Goal: Transaction & Acquisition: Purchase product/service

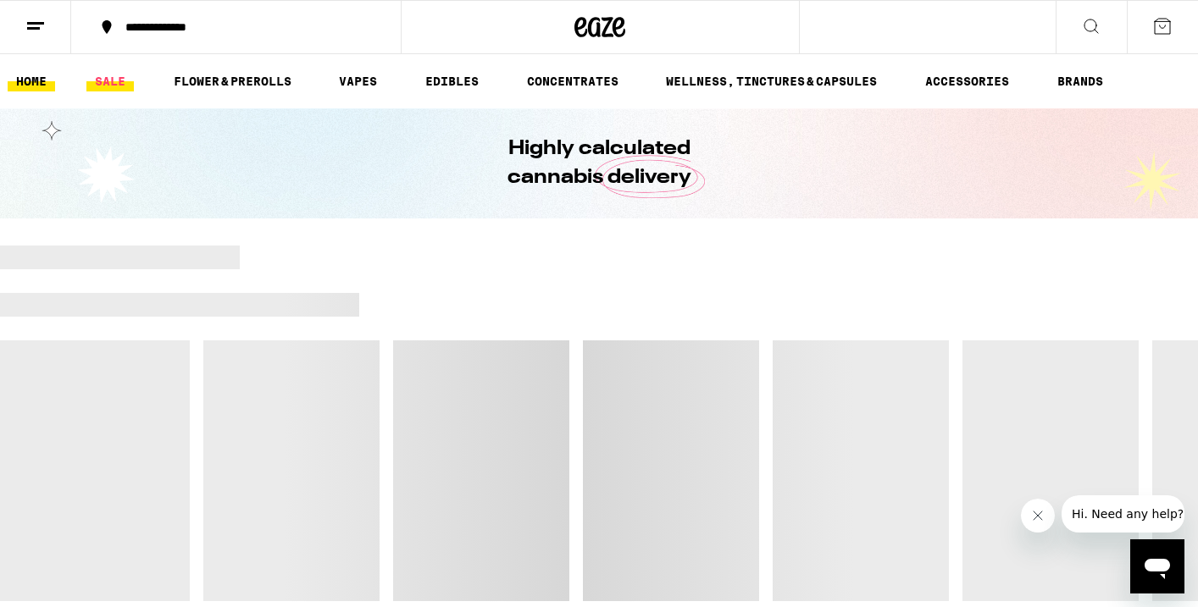
click at [121, 81] on link "SALE" at bounding box center [109, 81] width 47 height 20
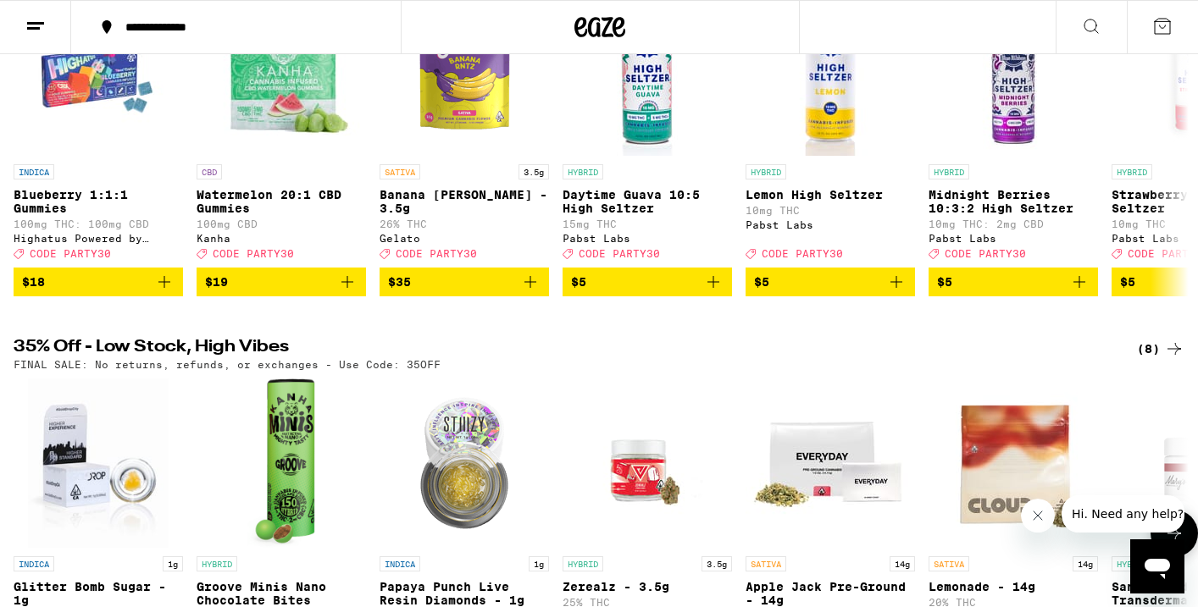
scroll to position [58, 0]
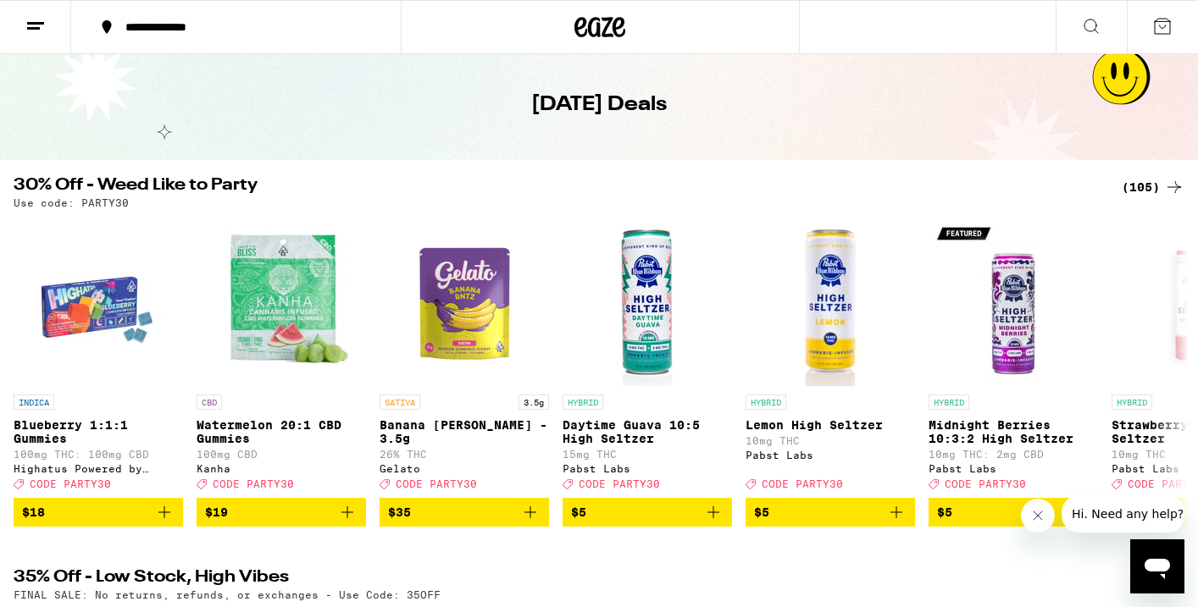
click at [1139, 190] on div "(105)" at bounding box center [1153, 187] width 63 height 20
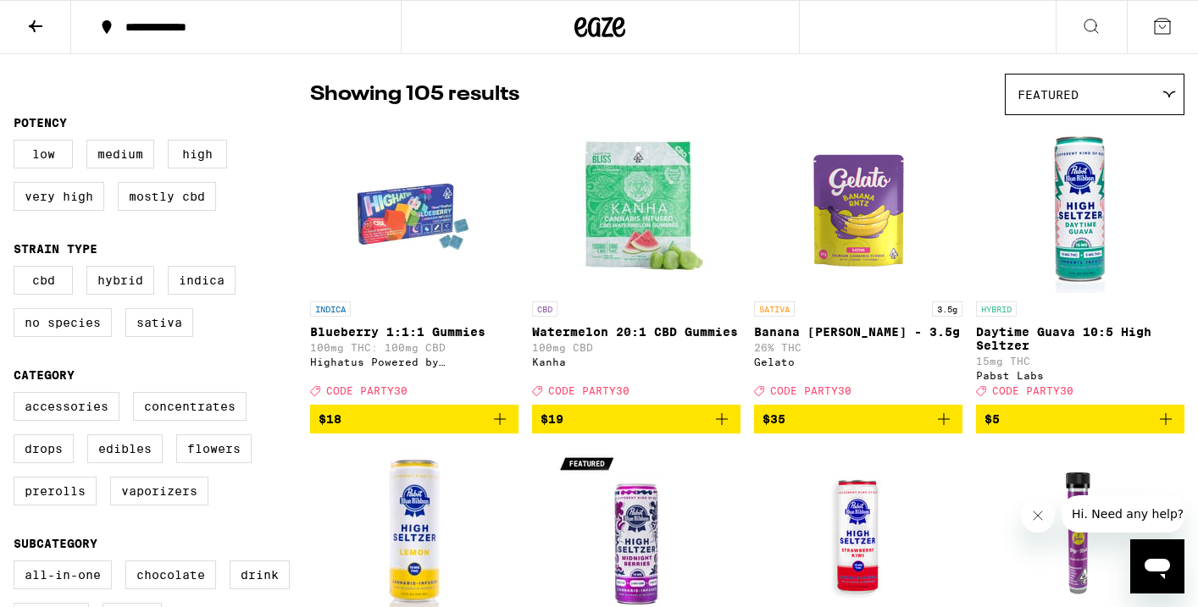
scroll to position [174, 0]
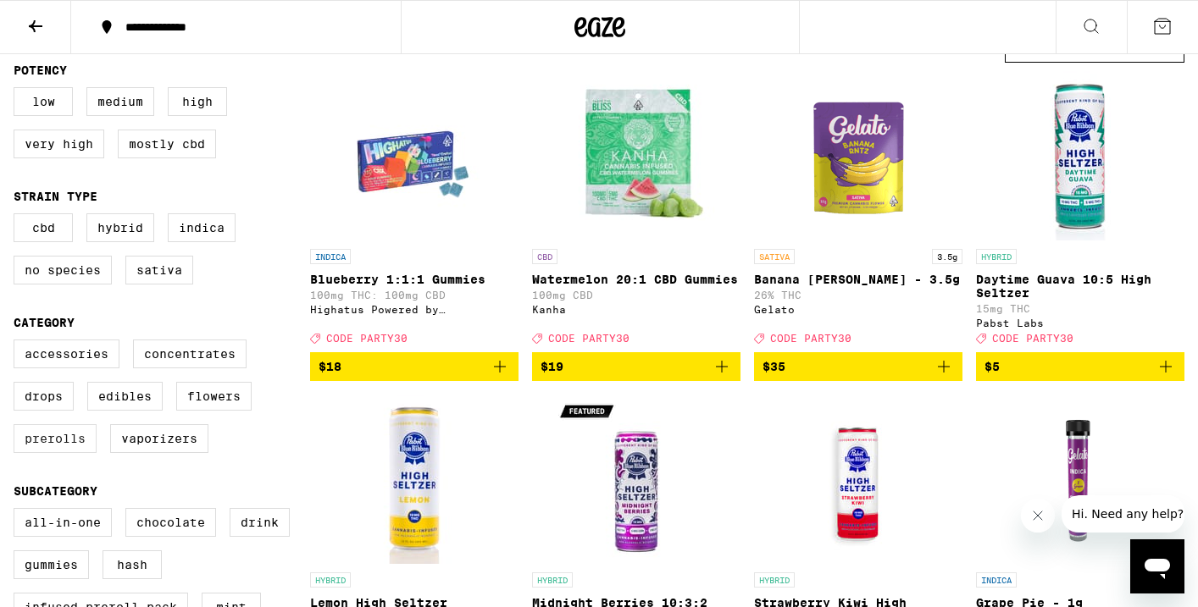
click at [50, 453] on label "Prerolls" at bounding box center [55, 438] width 83 height 29
click at [18, 343] on input "Prerolls" at bounding box center [17, 342] width 1 height 1
checkbox input "true"
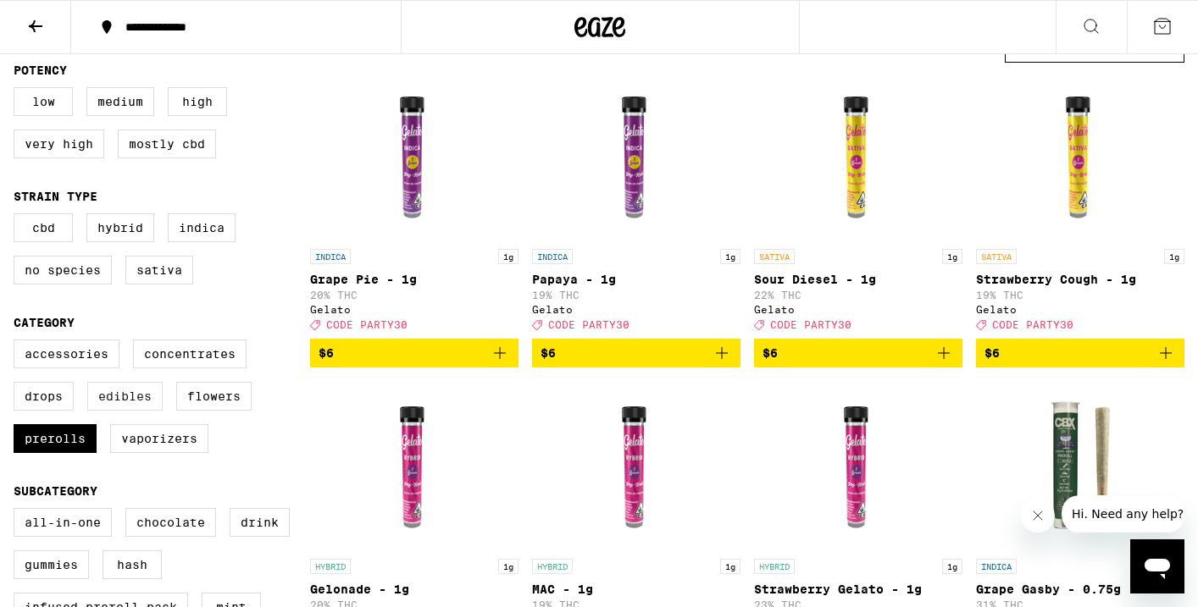
click at [139, 411] on label "Edibles" at bounding box center [124, 396] width 75 height 29
click at [18, 343] on input "Edibles" at bounding box center [17, 342] width 1 height 1
checkbox input "true"
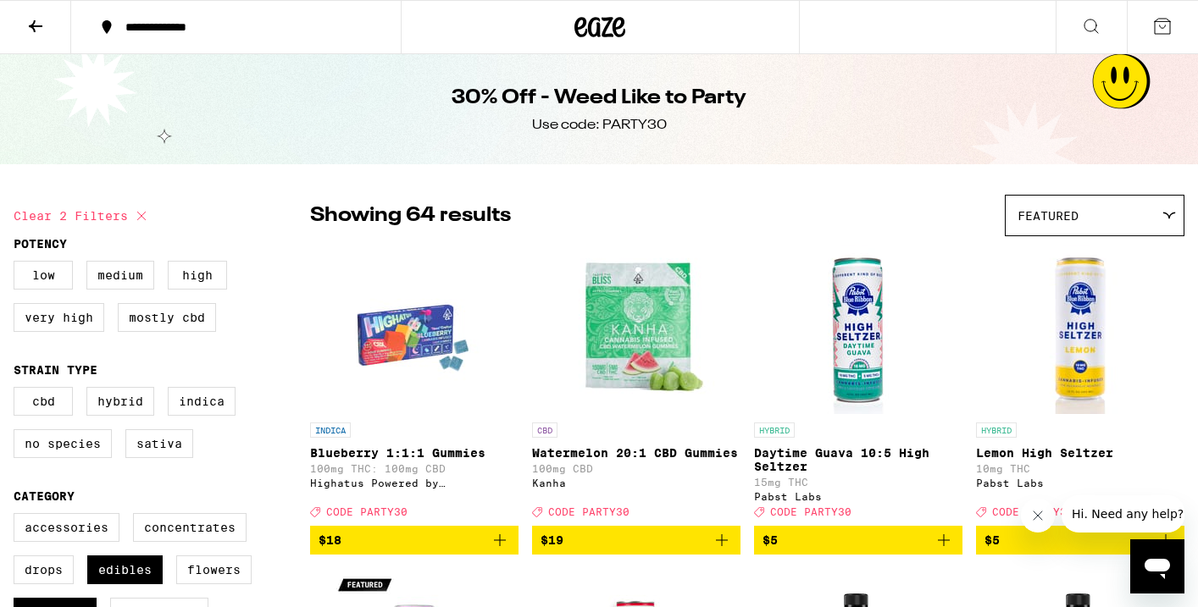
click at [30, 24] on icon at bounding box center [35, 26] width 20 height 20
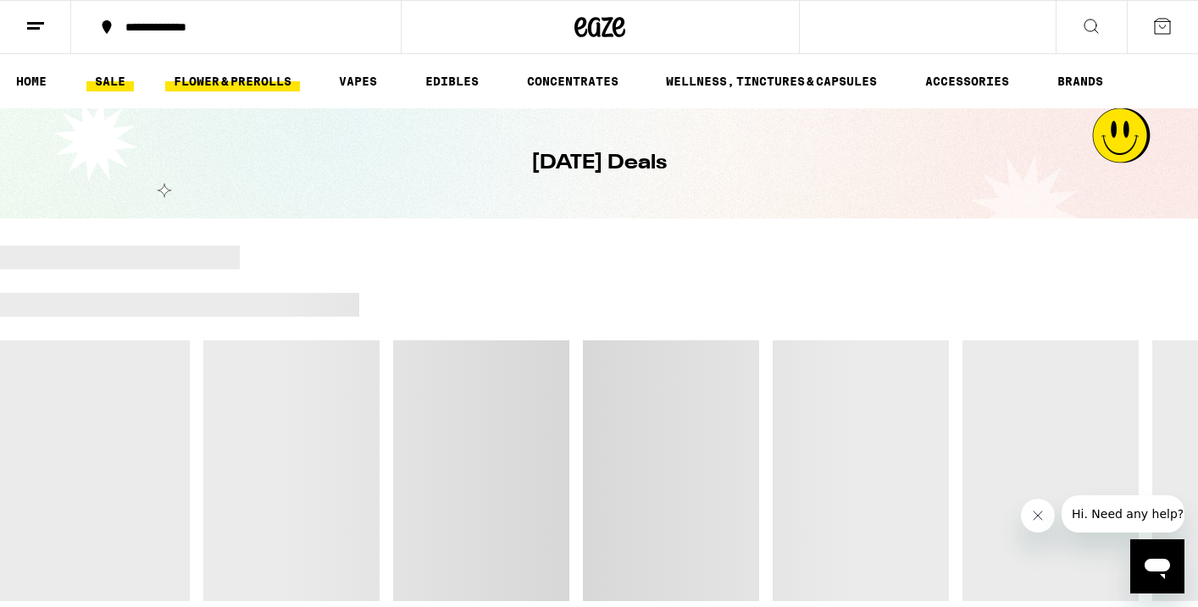
click at [219, 79] on link "FLOWER & PREROLLS" at bounding box center [232, 81] width 135 height 20
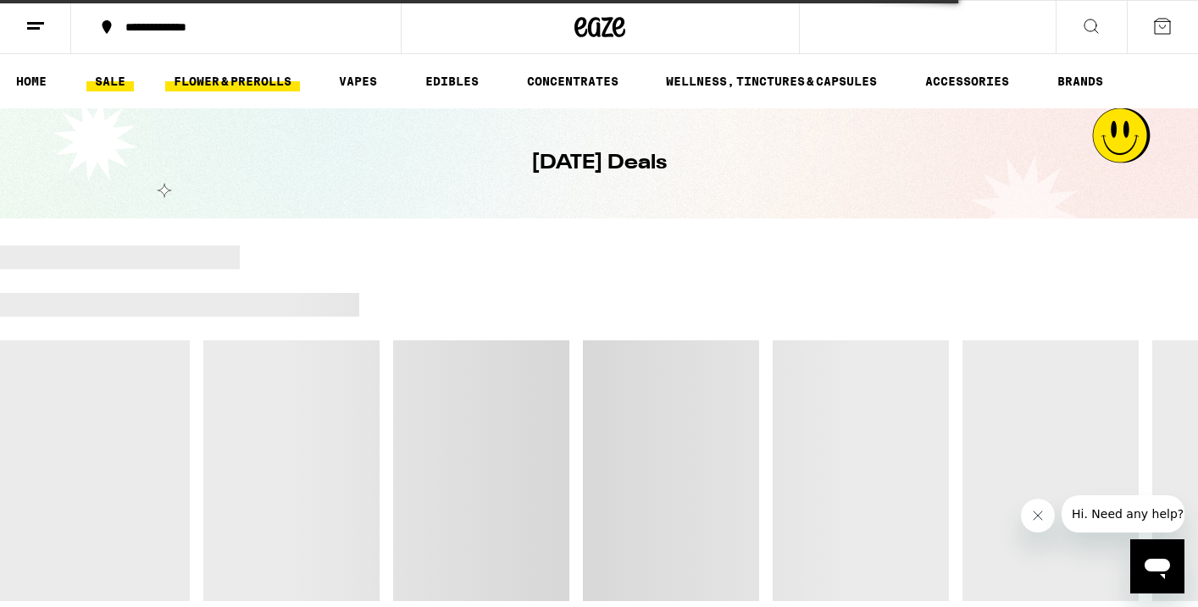
click at [192, 83] on link "FLOWER & PREROLLS" at bounding box center [232, 81] width 135 height 20
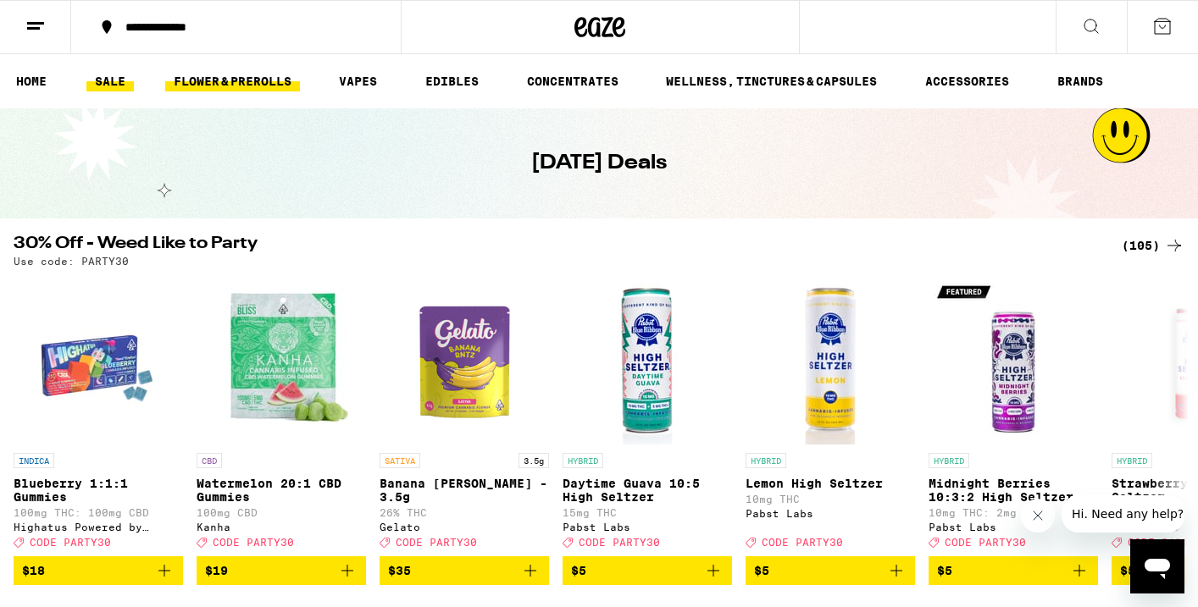
click at [191, 77] on link "FLOWER & PREROLLS" at bounding box center [232, 81] width 135 height 20
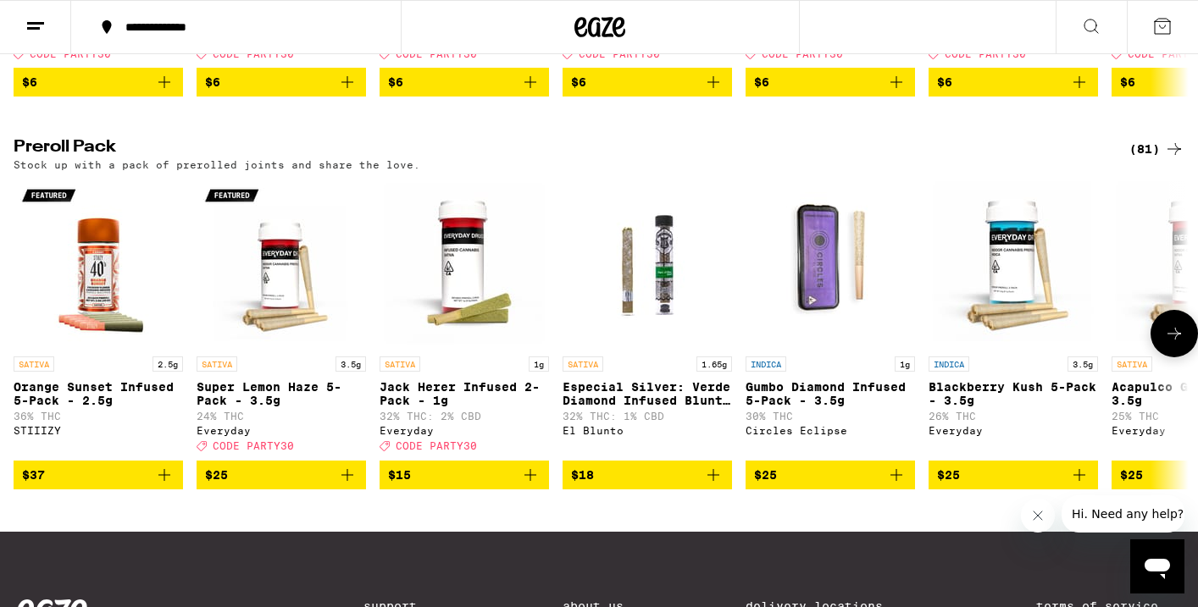
scroll to position [0, 1]
click at [1144, 159] on div "(81)" at bounding box center [1156, 149] width 55 height 20
